Goal: Task Accomplishment & Management: Manage account settings

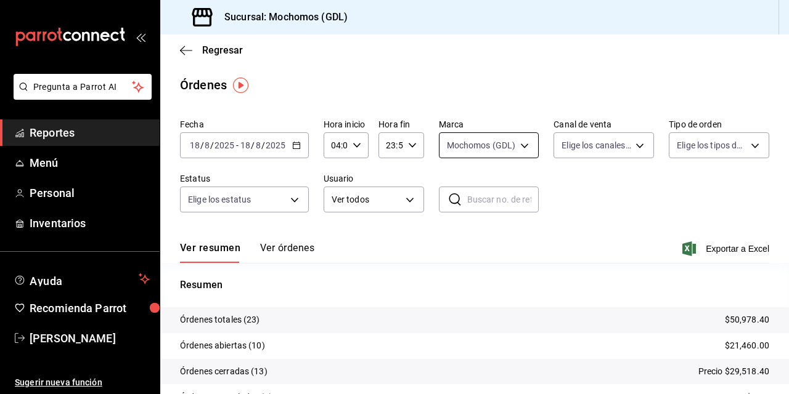
click at [473, 149] on body "Pregunta a Parrot AI Reportes Menú Personal Inventarios Ayuda Recomienda Parrot…" at bounding box center [394, 197] width 789 height 394
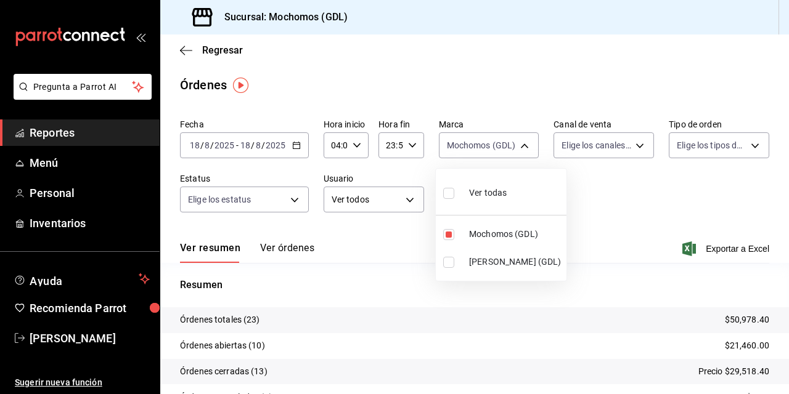
click at [451, 264] on input "checkbox" at bounding box center [448, 262] width 11 height 11
checkbox input "true"
type input "36c25d4a-7cb0-456c-a434-e981d54830bc,9cac9703-0c5a-4d8b-addd-5b6b571d65b9"
checkbox input "true"
click at [451, 263] on input "checkbox" at bounding box center [448, 262] width 11 height 11
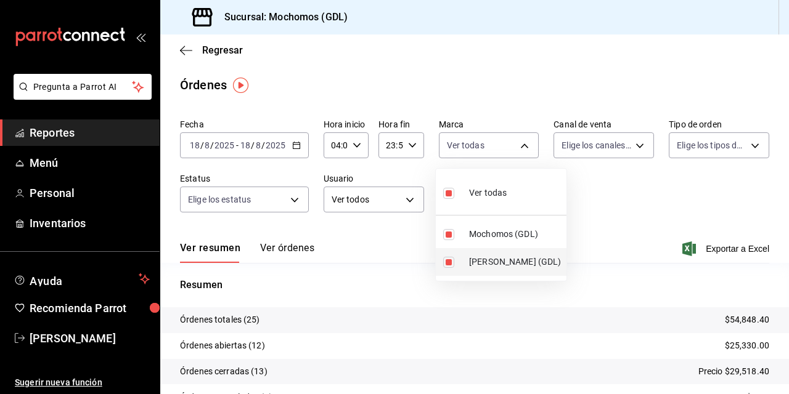
checkbox input "false"
type input "36c25d4a-7cb0-456c-a434-e981d54830bc"
checkbox input "false"
click at [619, 219] on div at bounding box center [394, 197] width 789 height 394
click at [486, 149] on body "Pregunta a Parrot AI Reportes Menú Personal Inventarios Ayuda Recomienda Parrot…" at bounding box center [394, 197] width 789 height 394
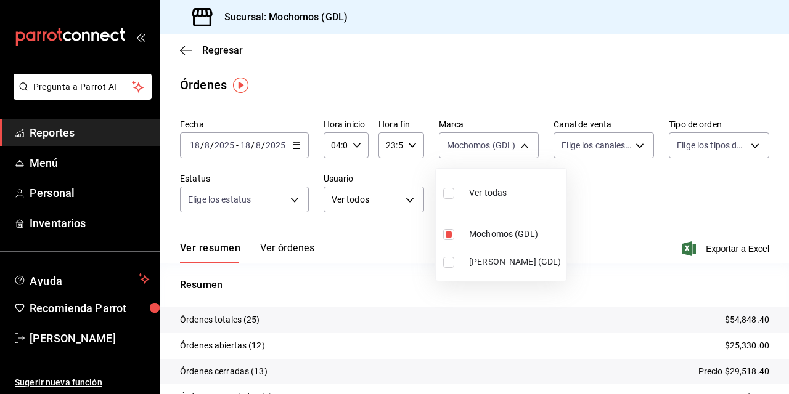
click at [452, 266] on input "checkbox" at bounding box center [448, 262] width 11 height 11
checkbox input "true"
type input "36c25d4a-7cb0-456c-a434-e981d54830bc,9cac9703-0c5a-4d8b-addd-5b6b571d65b9"
checkbox input "true"
click at [444, 263] on input "checkbox" at bounding box center [448, 262] width 11 height 11
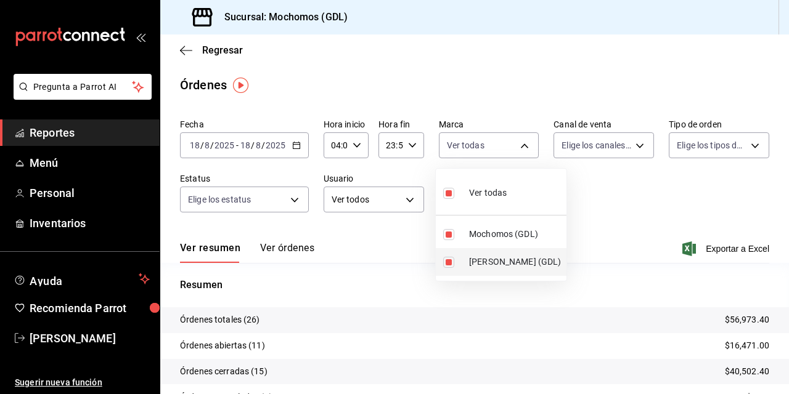
checkbox input "false"
type input "36c25d4a-7cb0-456c-a434-e981d54830bc"
checkbox input "false"
click at [610, 234] on div at bounding box center [394, 197] width 789 height 394
